Goal: Information Seeking & Learning: Learn about a topic

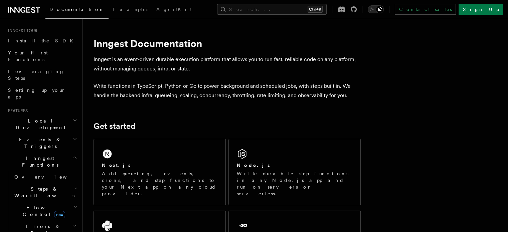
scroll to position [77, 0]
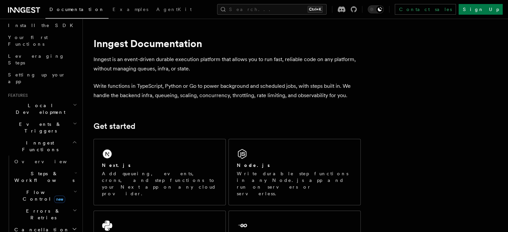
click at [60, 168] on h2 "Steps & Workflows" at bounding box center [45, 177] width 67 height 19
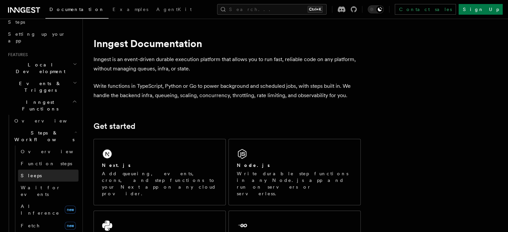
scroll to position [121, 0]
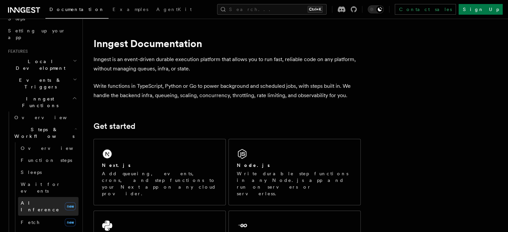
click at [44, 200] on span "AI Inference" at bounding box center [40, 206] width 39 height 12
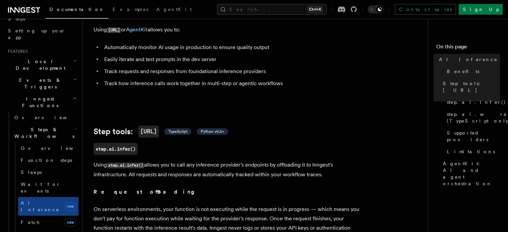
scroll to position [158, 0]
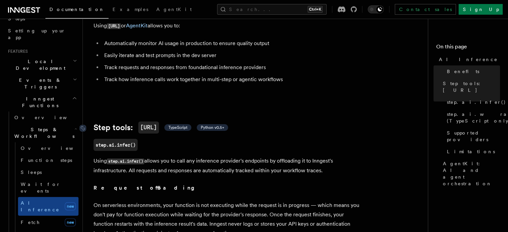
click at [187, 125] on span "TypeScript" at bounding box center [177, 127] width 19 height 5
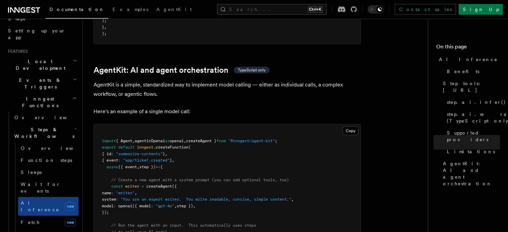
scroll to position [1928, 0]
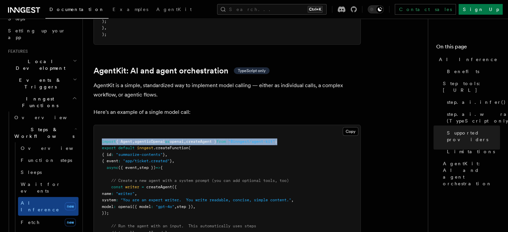
drag, startPoint x: 295, startPoint y: 112, endPoint x: 101, endPoint y: 113, distance: 194.2
click at [101, 125] on pre "import { Agent , agenticOpenai as openai , createAgent } from "@inngest/agent-k…" at bounding box center [227, 197] width 266 height 144
copy span "import { Agent , agenticOpenai as openai , createAgent } from "@inngest/agent-k…"
drag, startPoint x: 123, startPoint y: 183, endPoint x: 110, endPoint y: 159, distance: 27.0
click at [110, 159] on pre "import { Agent , agenticOpenai as openai , createAgent } from "@inngest/agent-k…" at bounding box center [227, 197] width 266 height 144
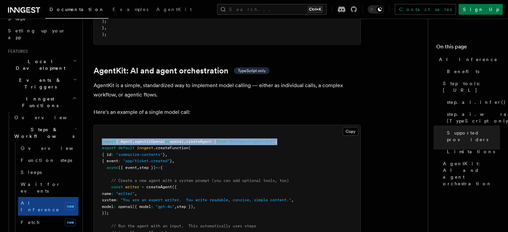
copy code "const writer = createAgent ({ name : "writer" , system : "You are an expert wri…"
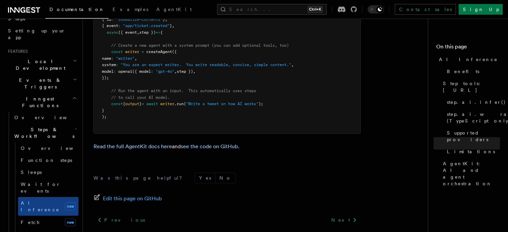
scroll to position [2064, 0]
click at [319, 158] on div "Was this page helpful? Yes No Edit this page on GitHub Previous Wait for events…" at bounding box center [226, 220] width 267 height 124
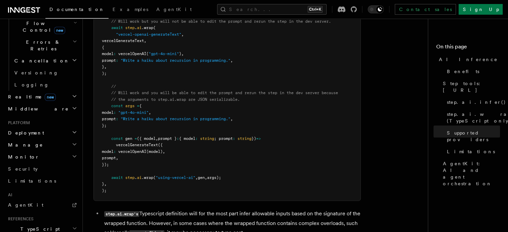
scroll to position [462, 0]
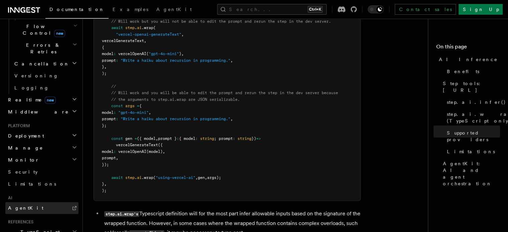
click at [35, 202] on link "AgentKit" at bounding box center [41, 208] width 73 height 12
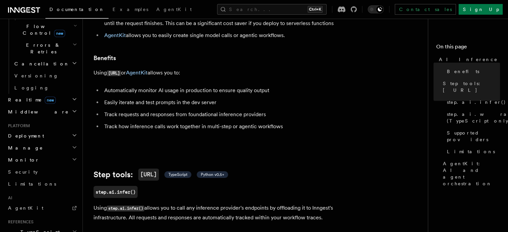
scroll to position [0, 0]
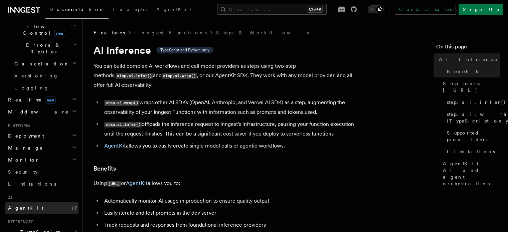
click at [33, 202] on link "AgentKit" at bounding box center [41, 208] width 73 height 12
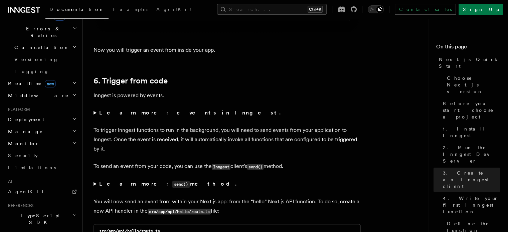
scroll to position [3328, 0]
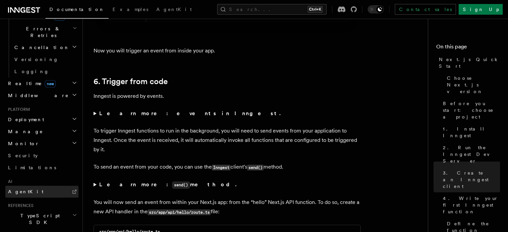
click at [23, 186] on link "AgentKit" at bounding box center [41, 192] width 73 height 12
